Goal: Navigation & Orientation: Find specific page/section

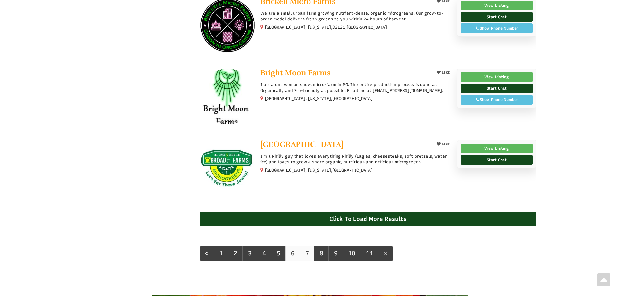
click at [305, 254] on link "7" at bounding box center [307, 253] width 15 height 15
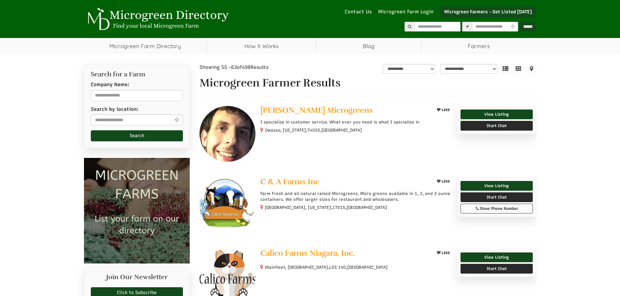
select select "Language Translate Widget"
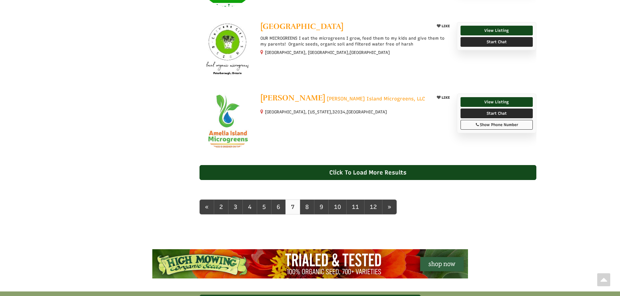
scroll to position [586, 0]
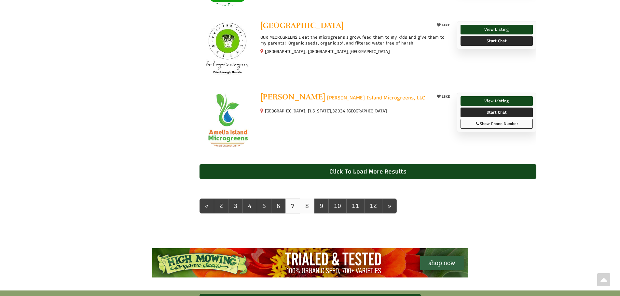
click at [306, 212] on link "8" at bounding box center [307, 206] width 15 height 15
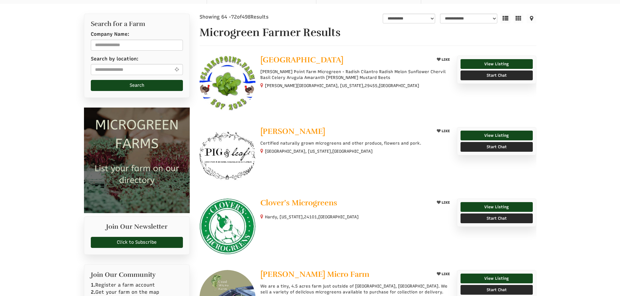
scroll to position [98, 0]
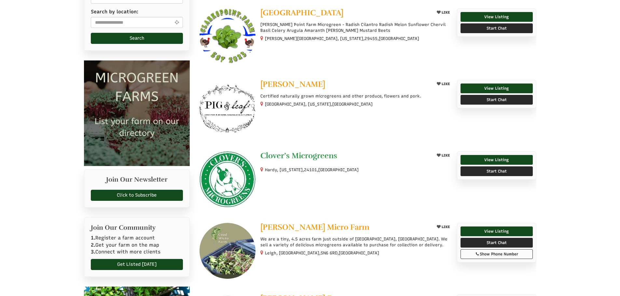
select select "Language Translate Widget"
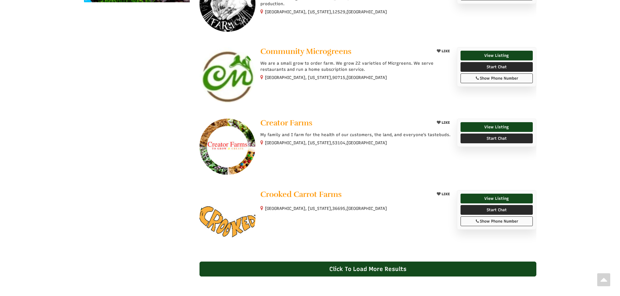
scroll to position [553, 0]
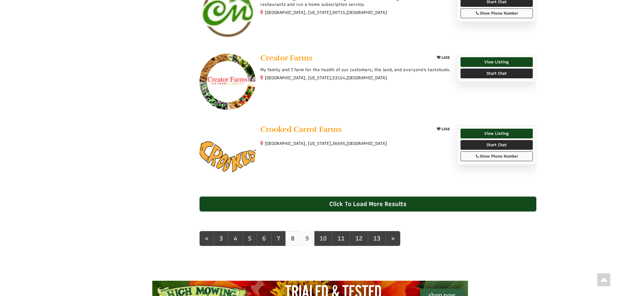
click at [308, 243] on link "9" at bounding box center [307, 238] width 15 height 15
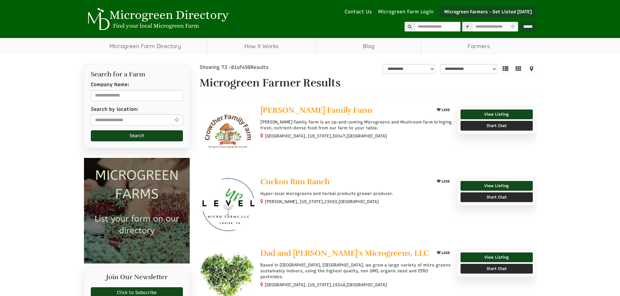
select select "Language Translate Widget"
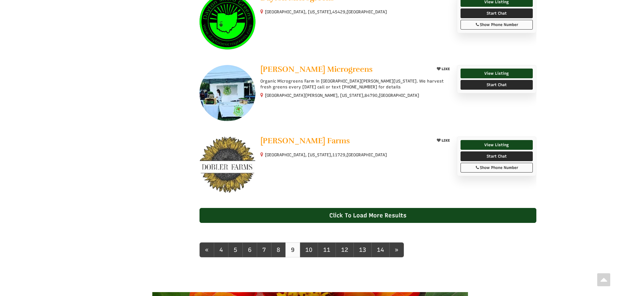
scroll to position [553, 0]
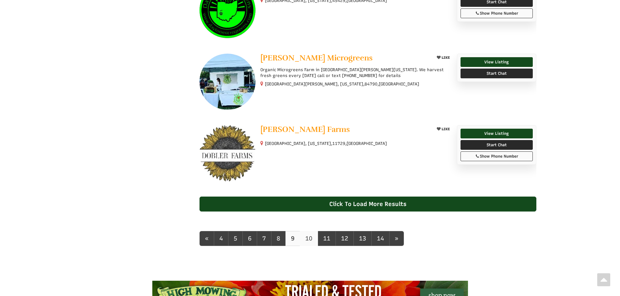
click at [306, 240] on link "10" at bounding box center [309, 238] width 18 height 15
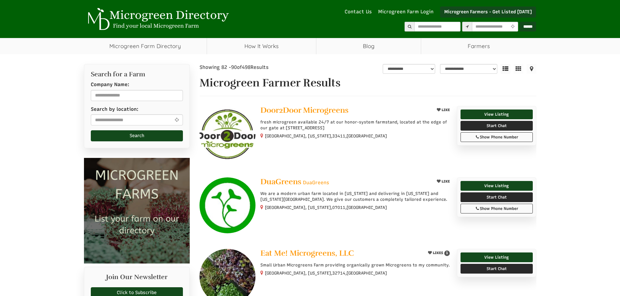
select select "Language Translate Widget"
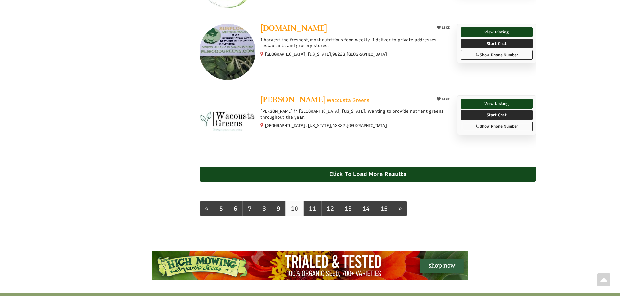
scroll to position [586, 0]
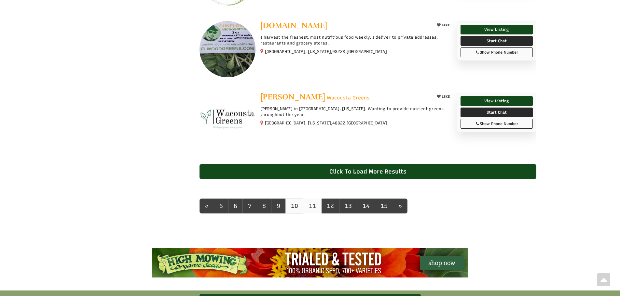
click at [311, 207] on link "11" at bounding box center [312, 206] width 18 height 15
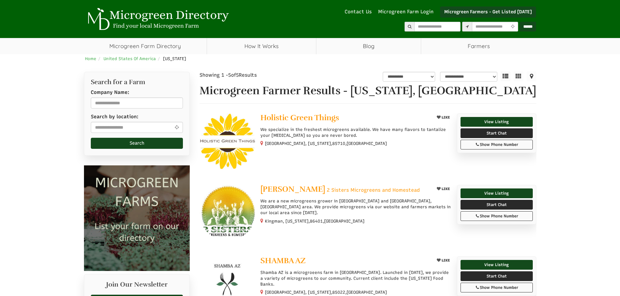
select select "Language Translate Widget"
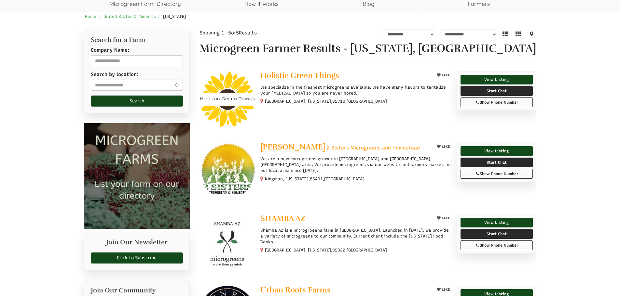
scroll to position [33, 0]
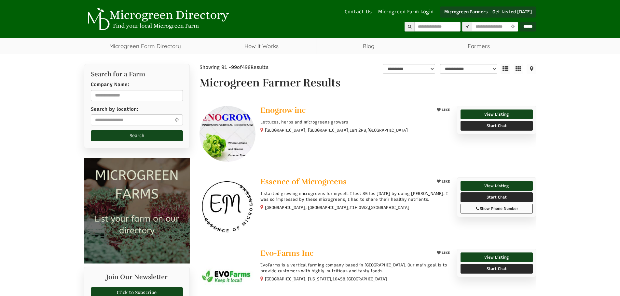
select select "Language Translate Widget"
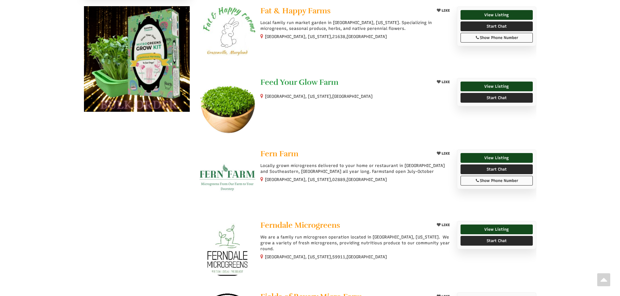
scroll to position [390, 0]
